Goal: Information Seeking & Learning: Learn about a topic

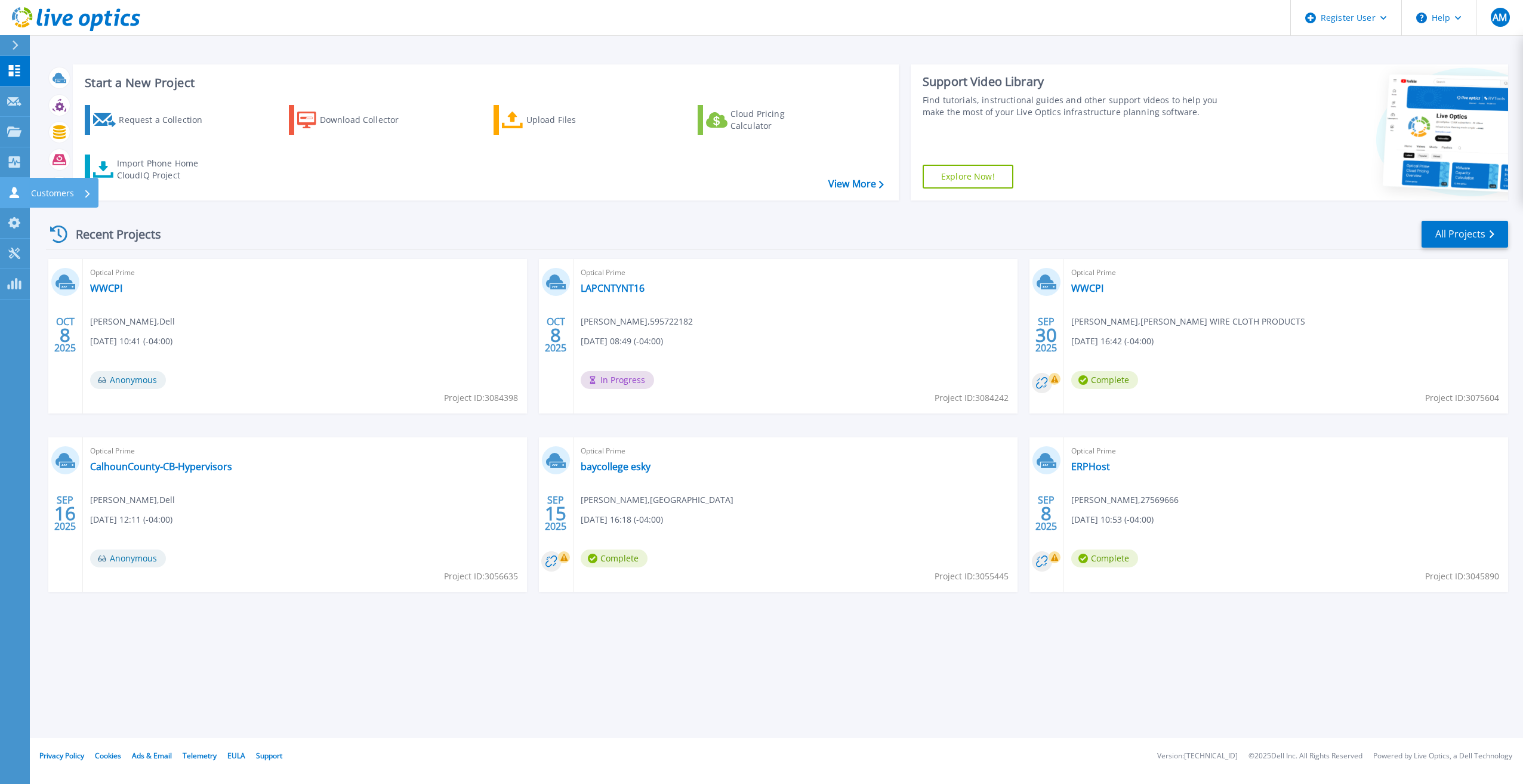
click at [5, 192] on link "Customers Customers" at bounding box center [14, 193] width 30 height 30
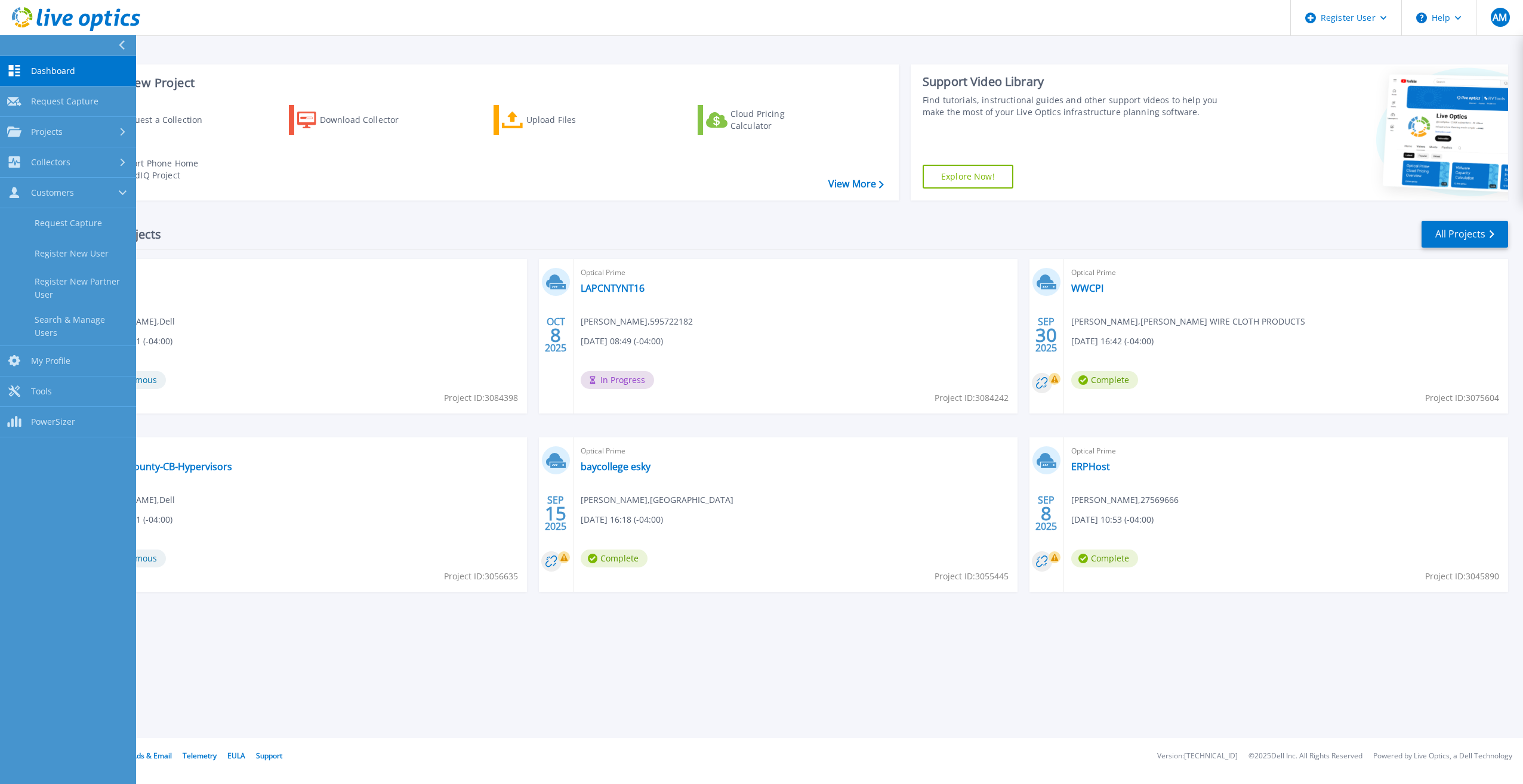
click at [548, 230] on div "Recent Projects All Projects" at bounding box center [777, 234] width 1462 height 30
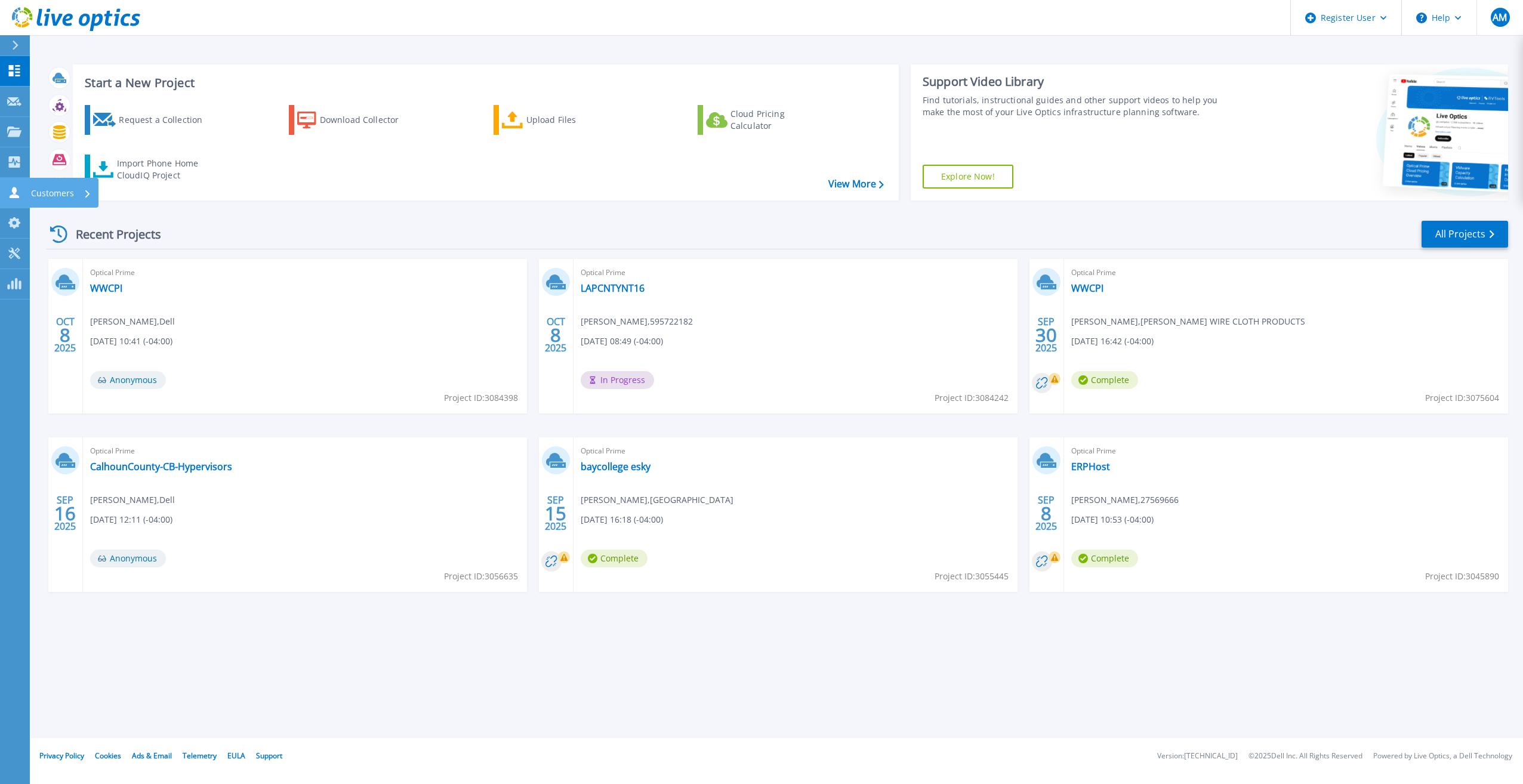
click at [2, 189] on link "Customers Customers" at bounding box center [14, 193] width 30 height 30
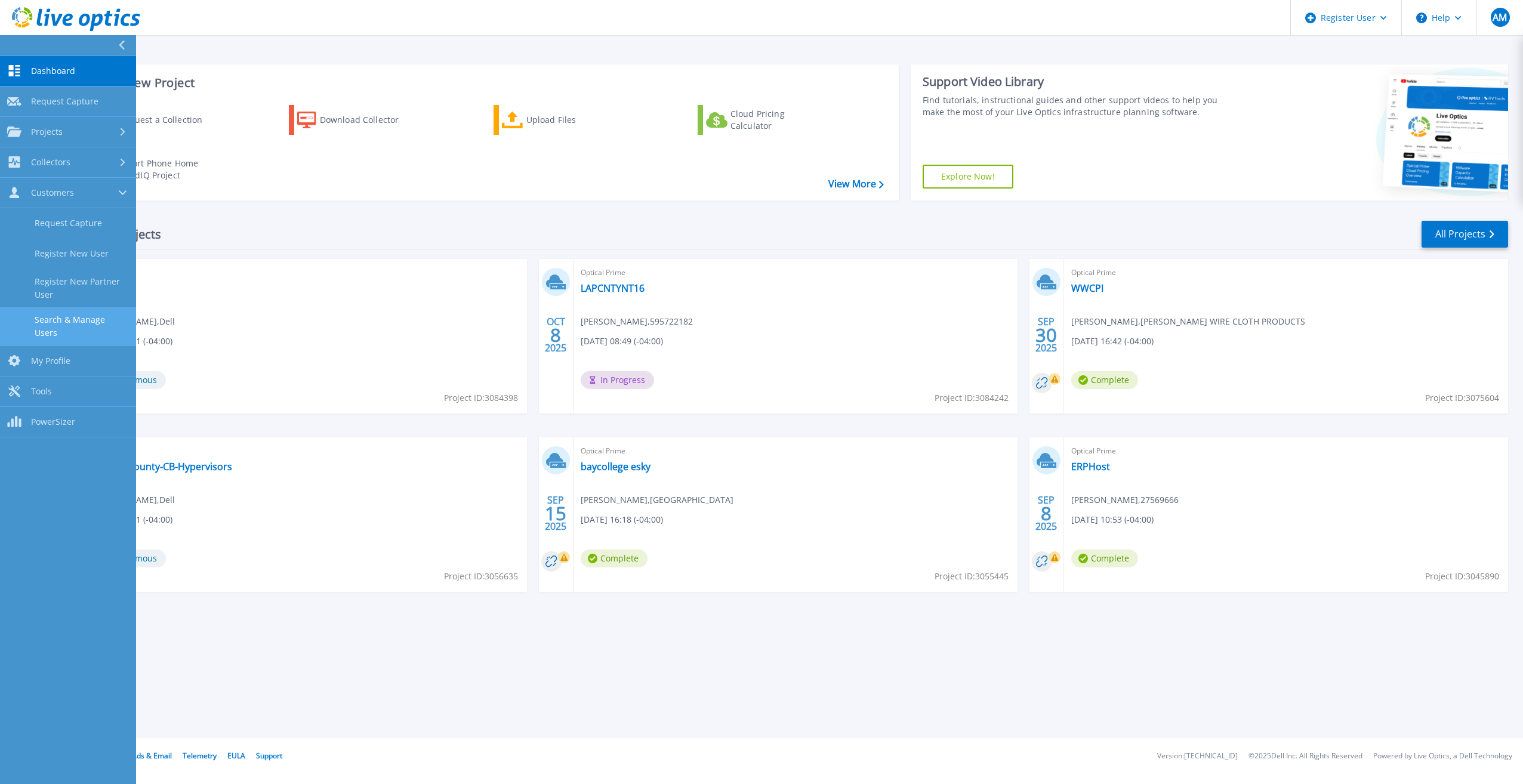
click at [65, 325] on link "Search & Manage Users" at bounding box center [68, 326] width 136 height 38
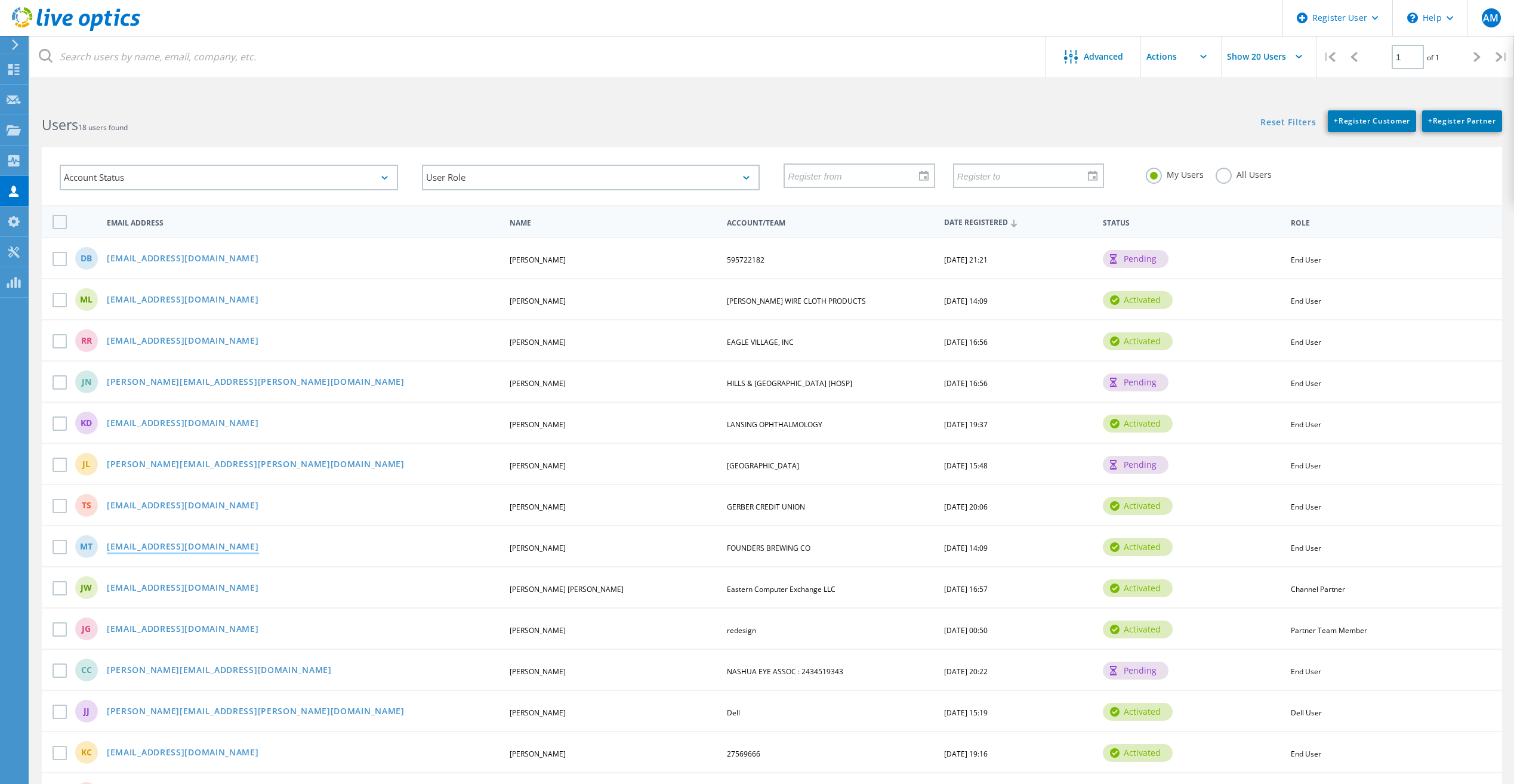
click at [178, 549] on link "[EMAIL_ADDRESS][DOMAIN_NAME]" at bounding box center [183, 547] width 152 height 10
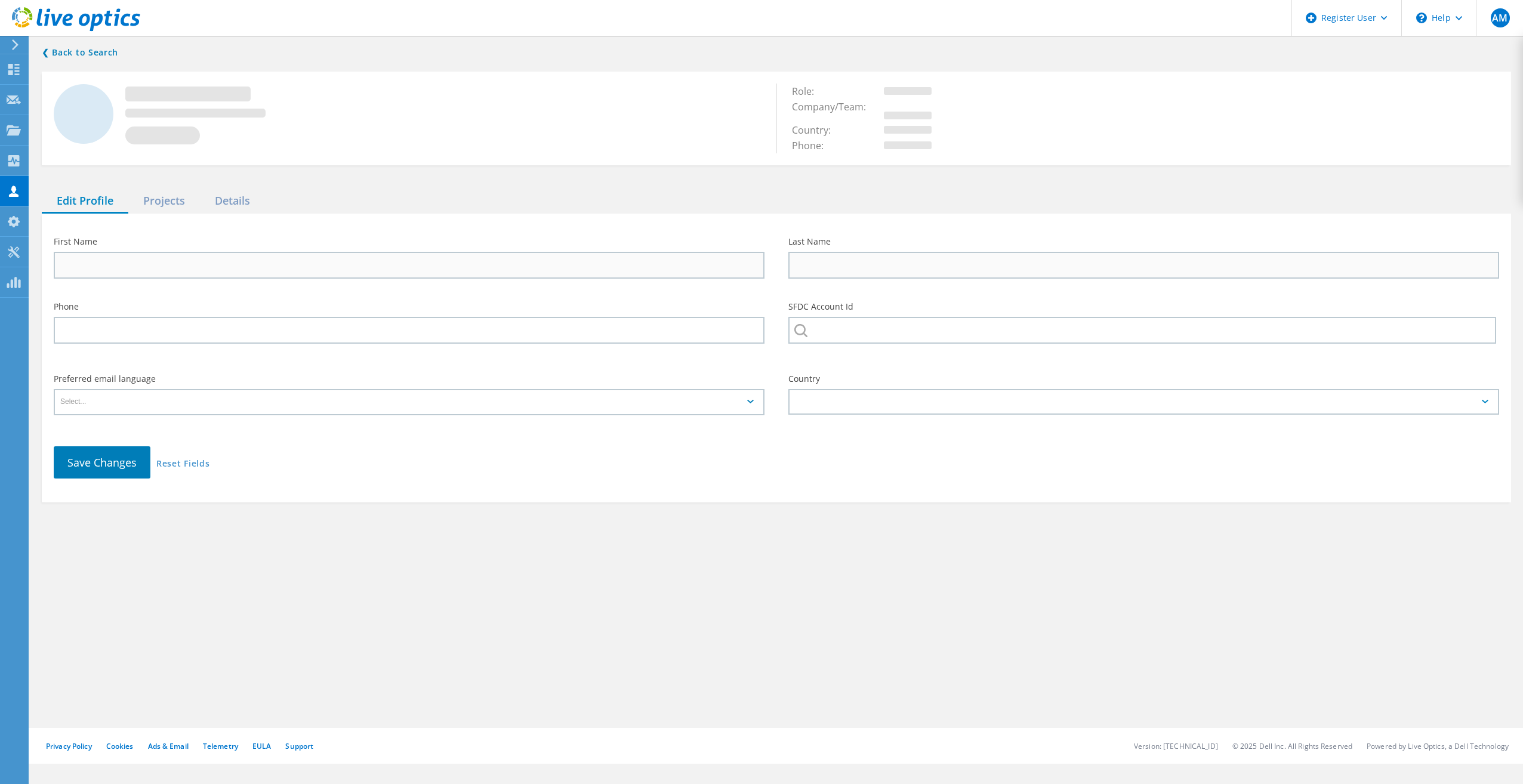
type input "[PERSON_NAME]"
type input "Tippet"
type input "FOUNDERS BREWING CO"
type input "English"
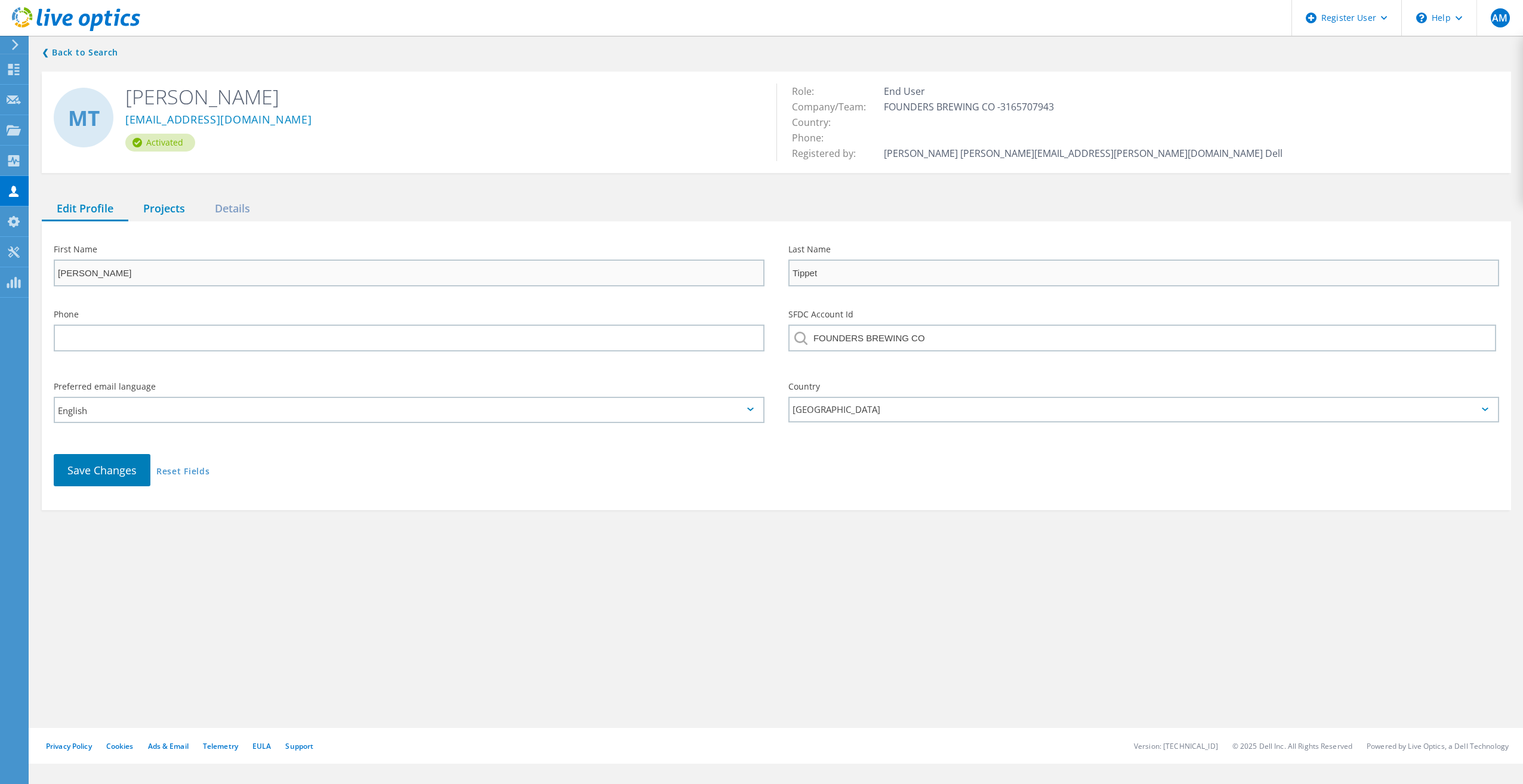
click at [153, 212] on div "Projects" at bounding box center [164, 209] width 72 height 24
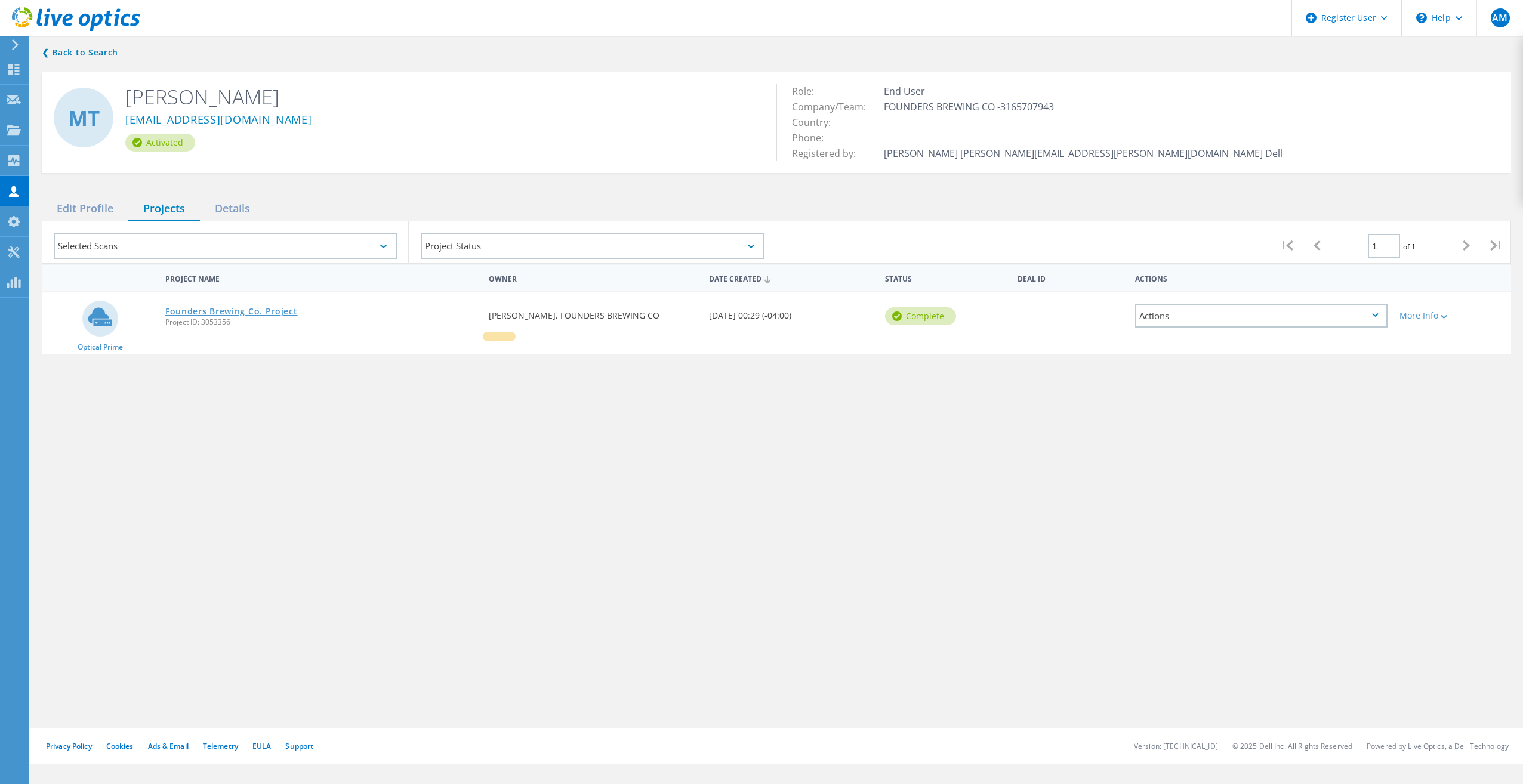
click at [188, 309] on link "Founders Brewing Co. Project" at bounding box center [231, 311] width 133 height 8
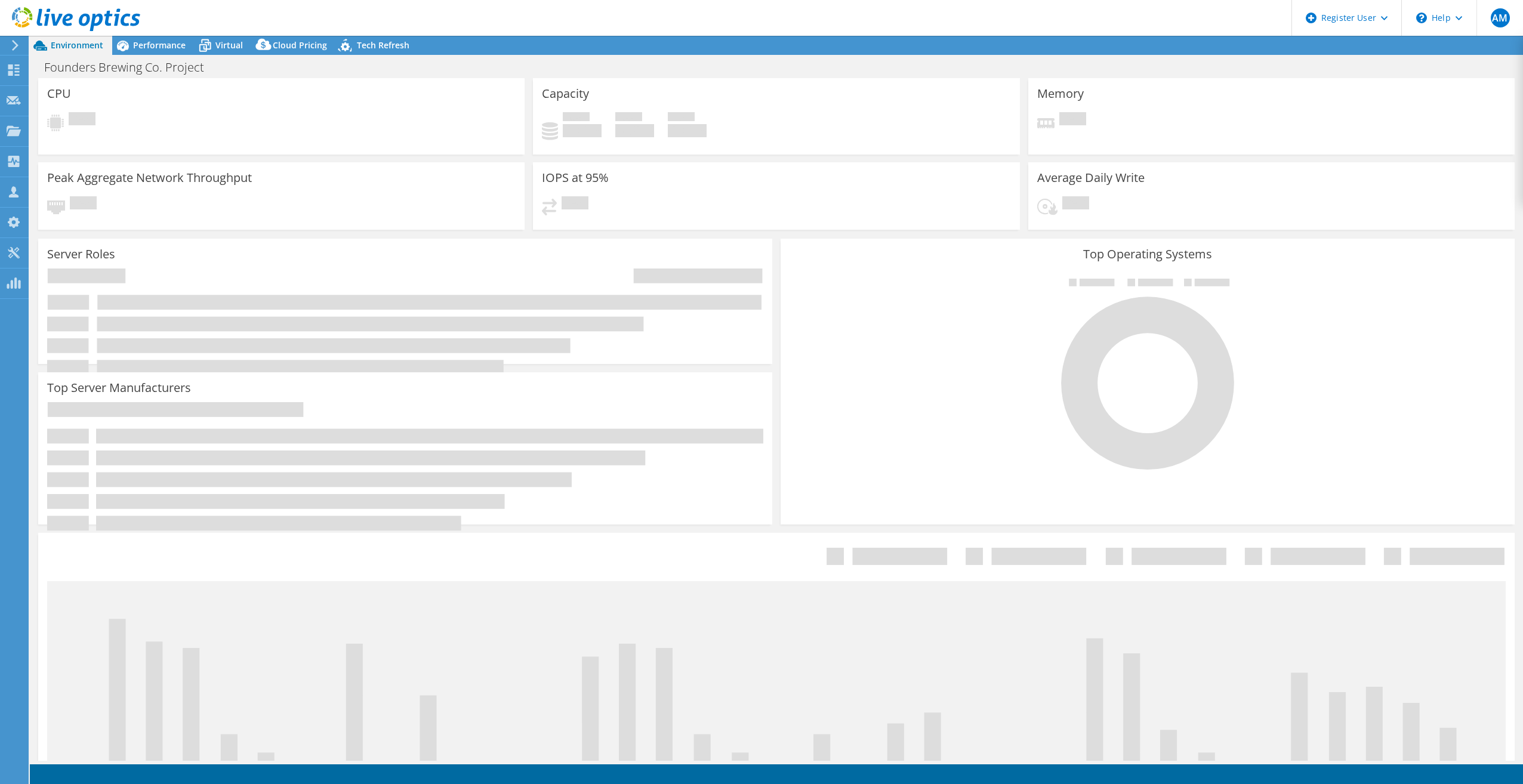
select select "USEast"
select select "USD"
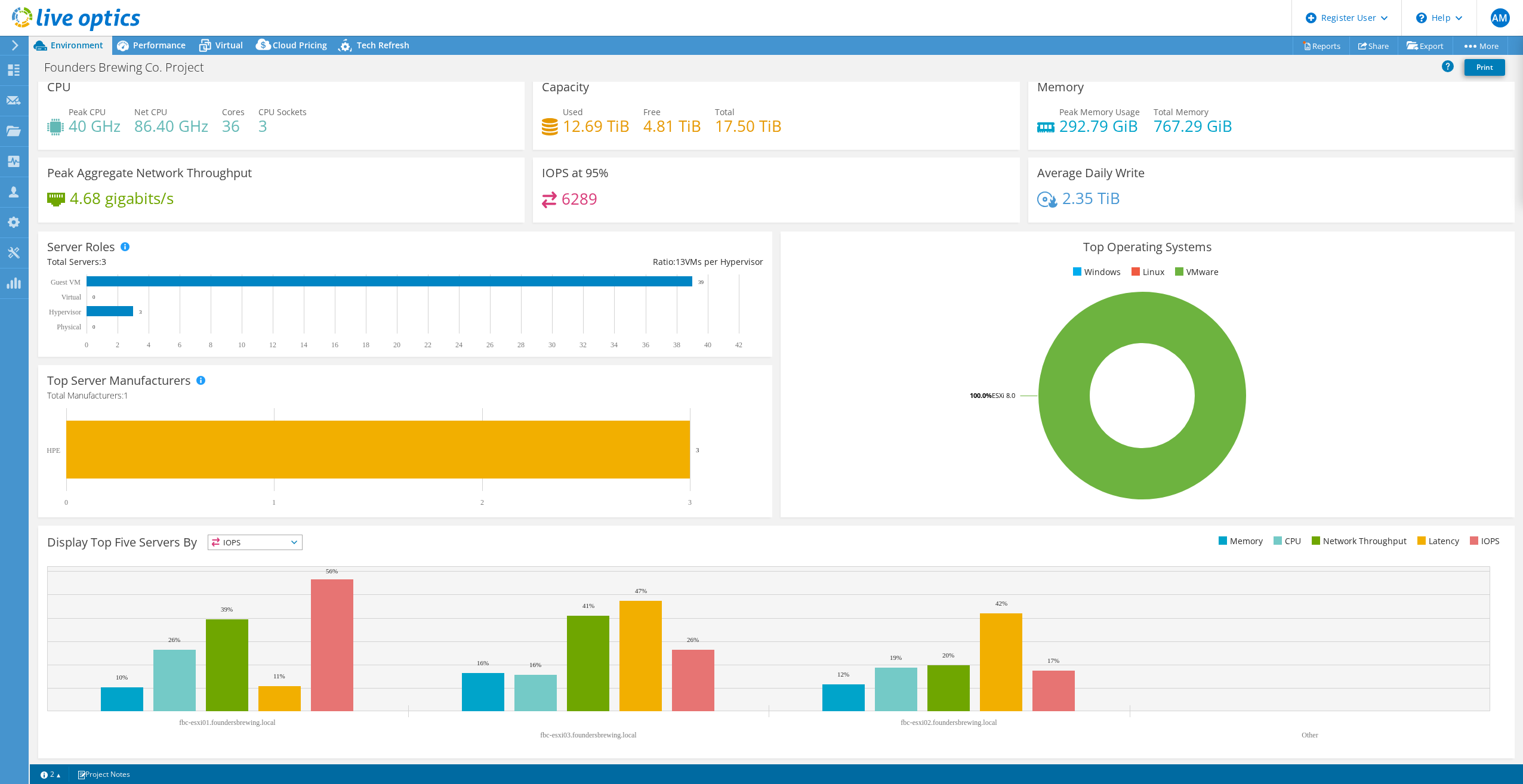
scroll to position [13, 0]
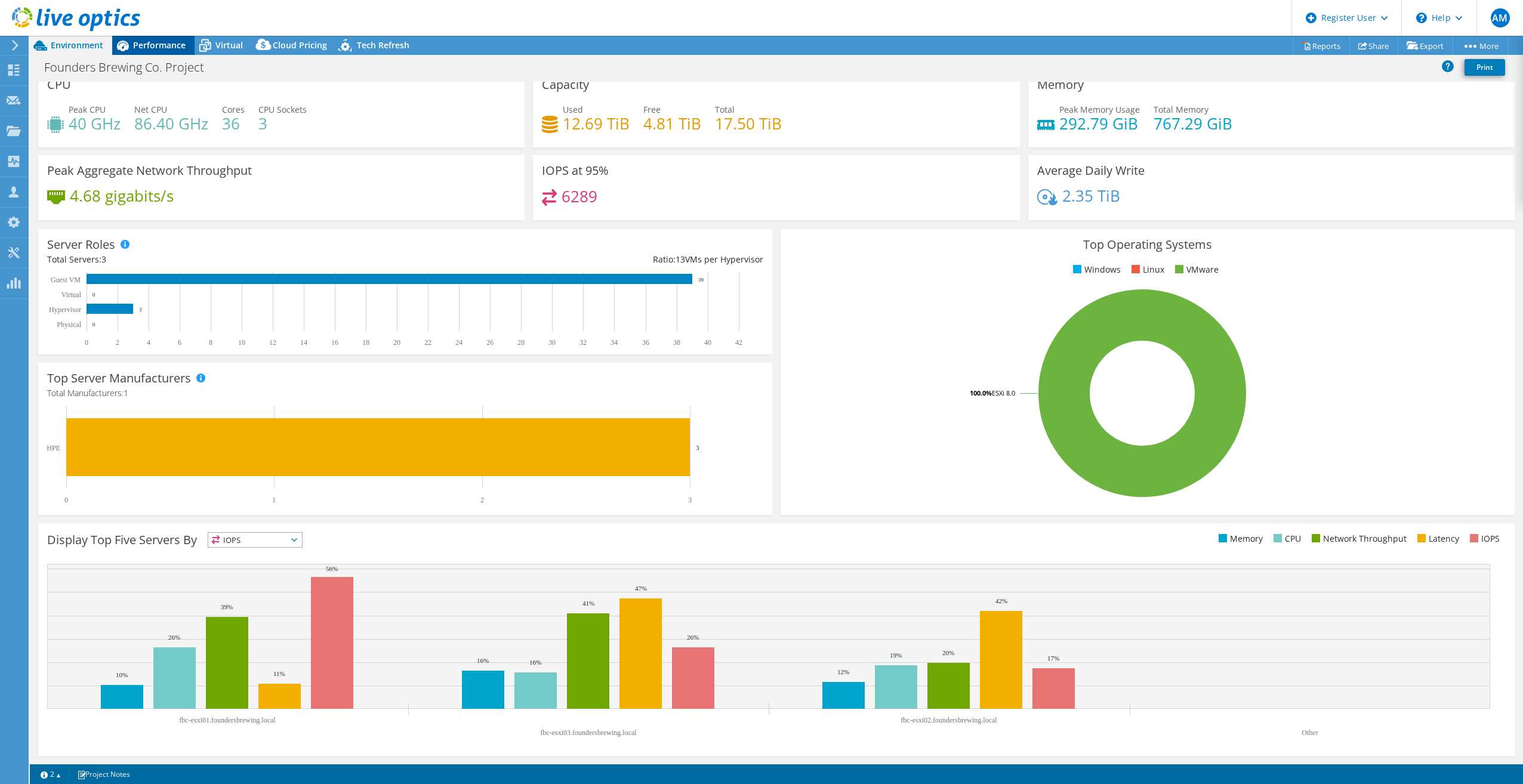
click at [161, 43] on span "Performance" at bounding box center [159, 45] width 52 height 11
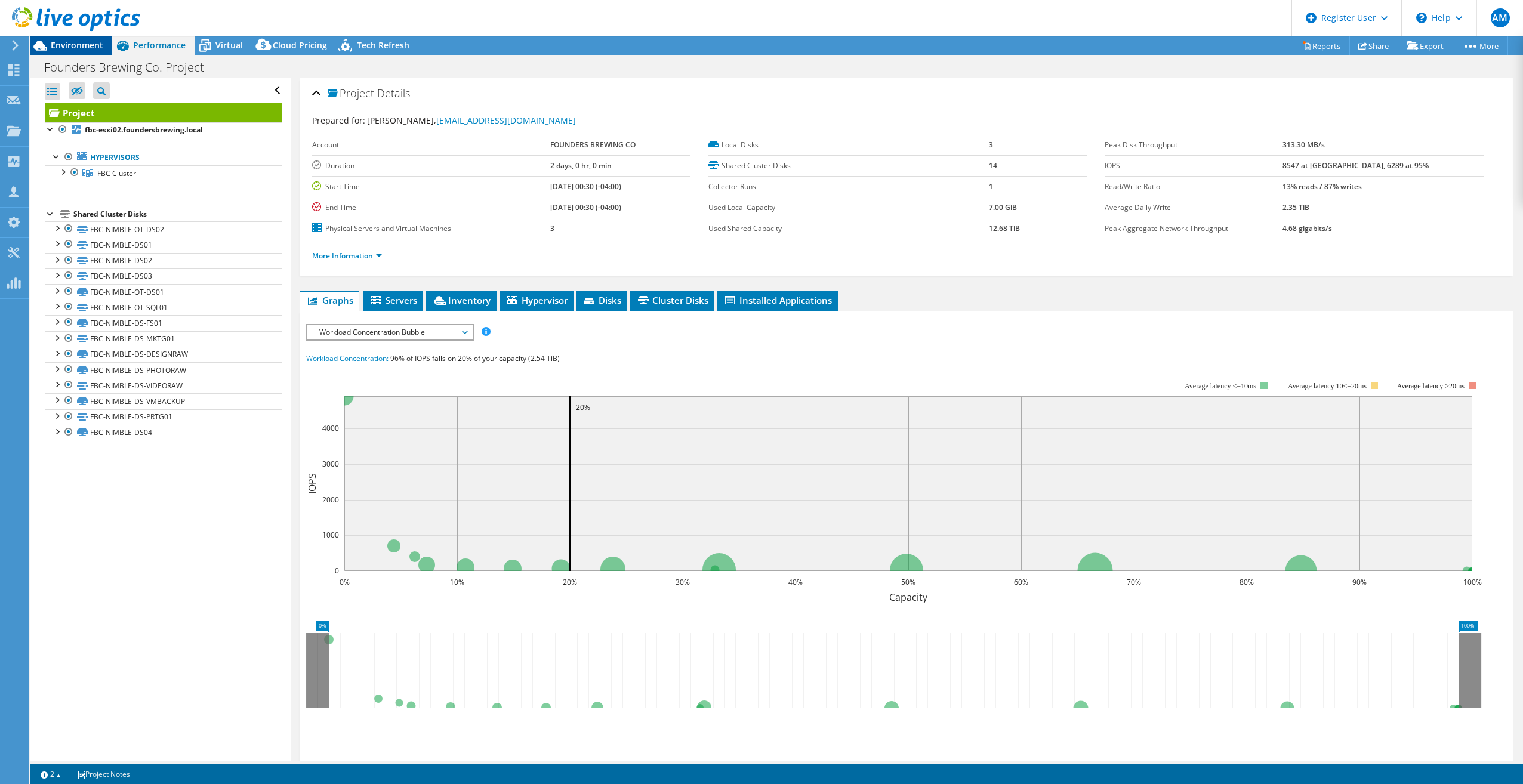
click at [75, 43] on span "Environment" at bounding box center [77, 45] width 52 height 11
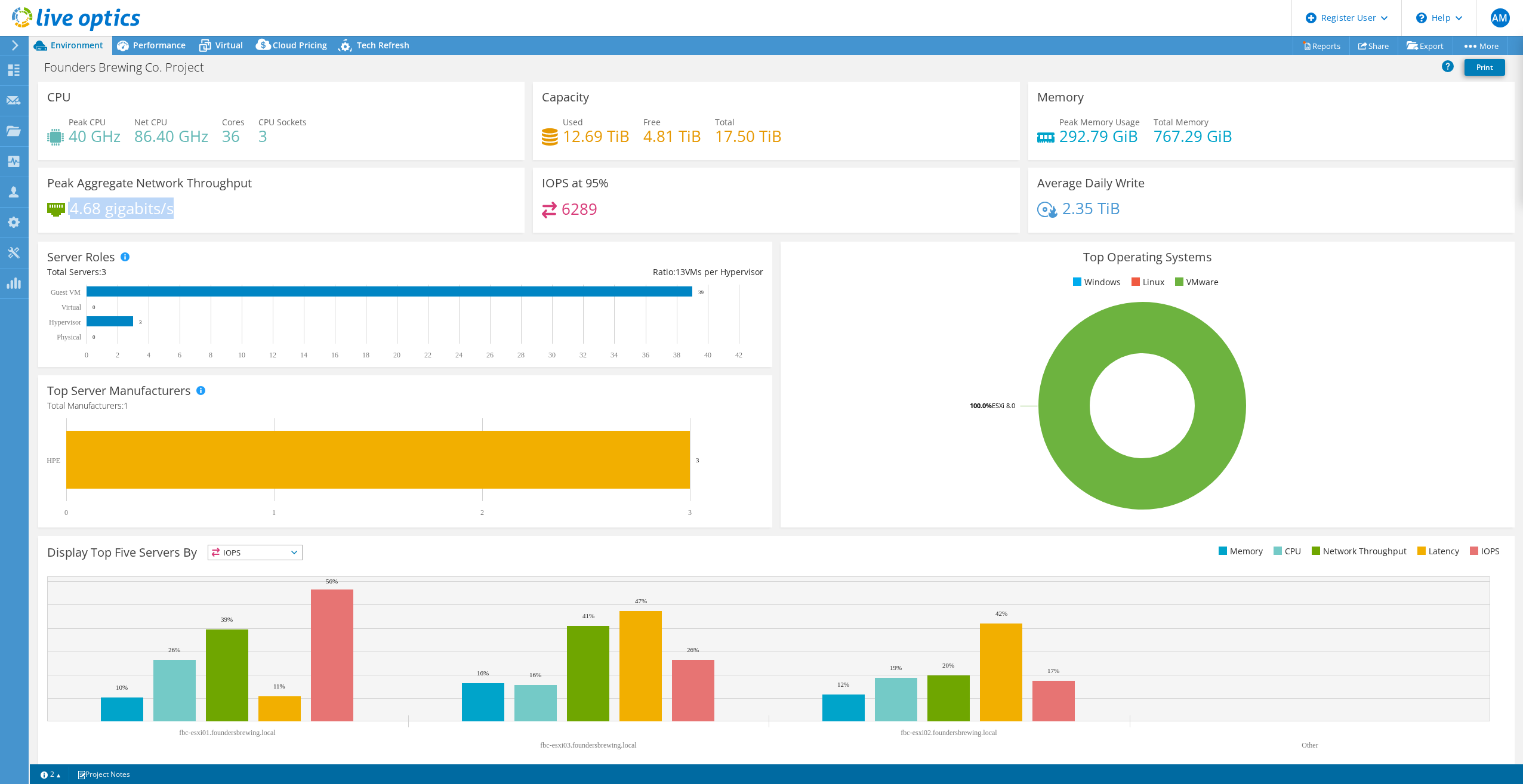
drag, startPoint x: 186, startPoint y: 215, endPoint x: 67, endPoint y: 211, distance: 119.1
click at [67, 211] on div "4.68 gigabits/s" at bounding box center [281, 214] width 468 height 25
